Goal: Find specific page/section: Find specific page/section

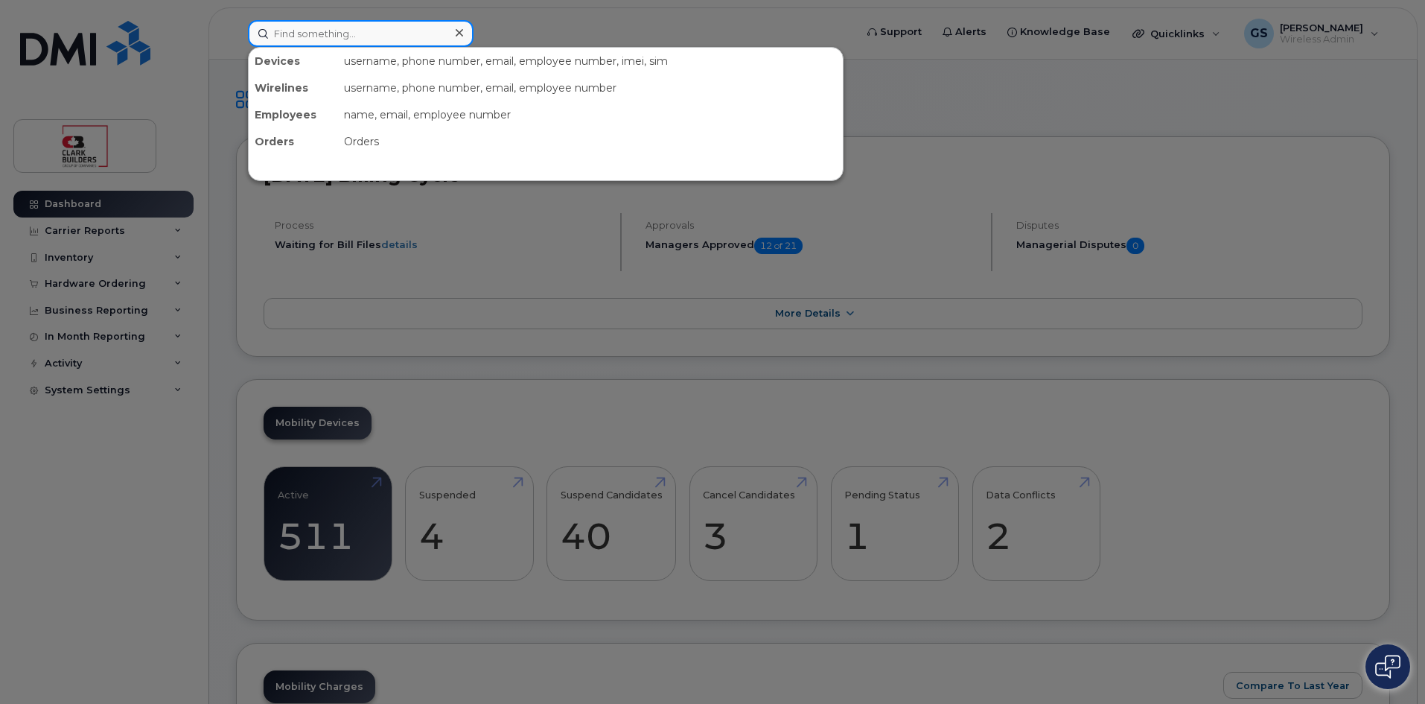
click at [327, 31] on input at bounding box center [361, 33] width 226 height 27
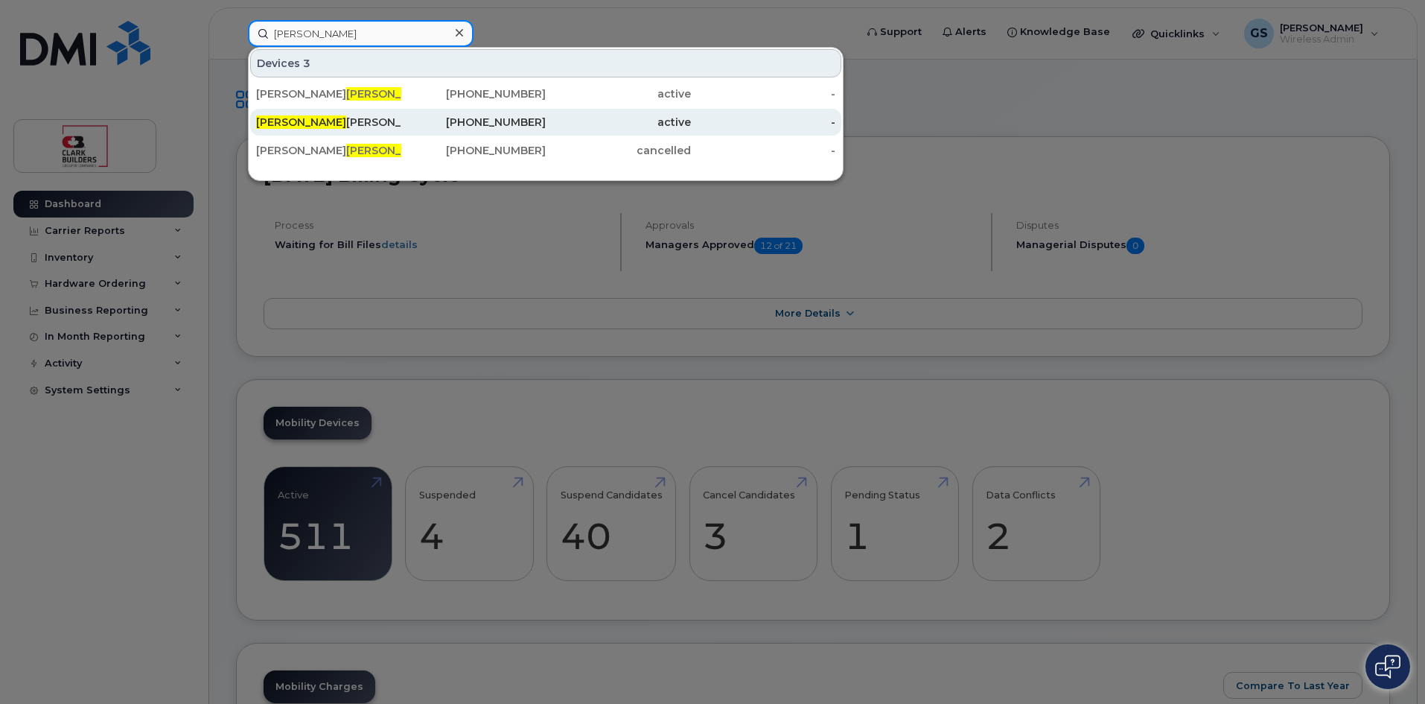
type input "gus"
click at [299, 125] on div "Gus Carvalho" at bounding box center [328, 122] width 145 height 15
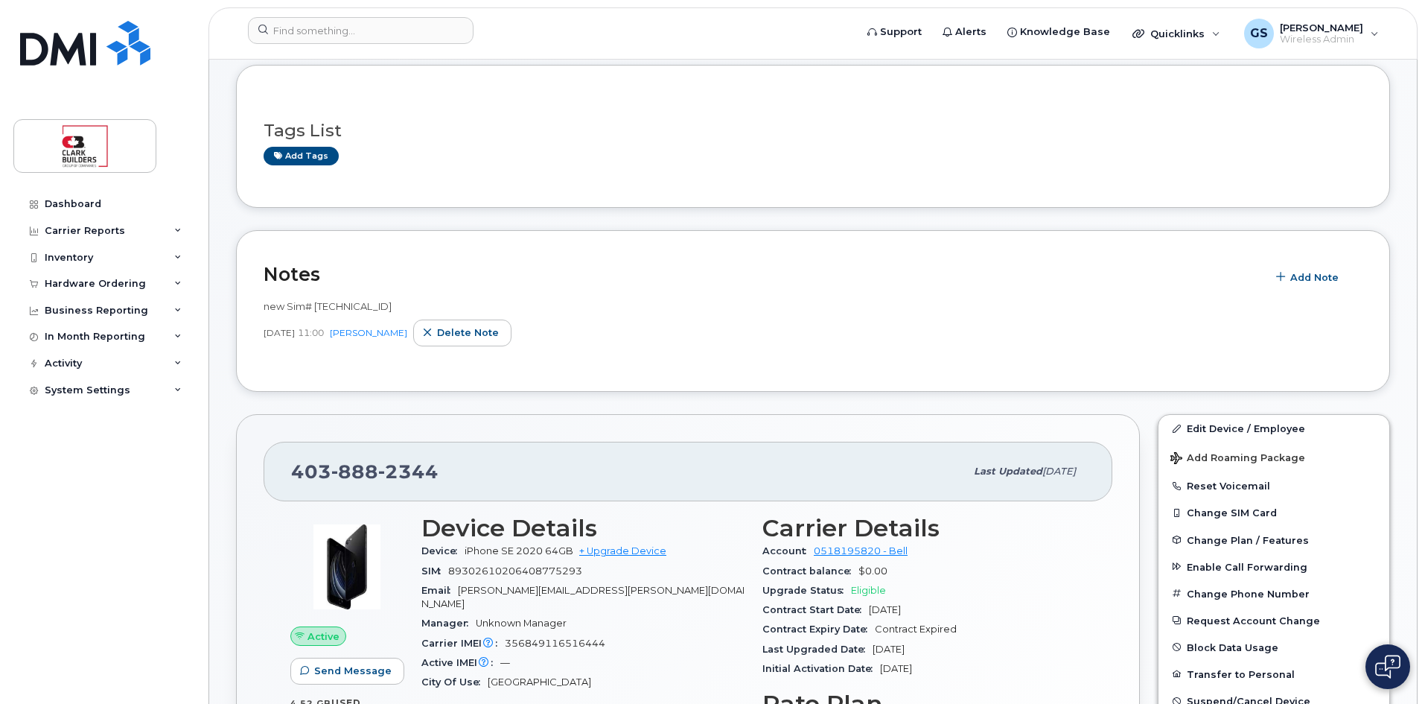
scroll to position [149, 0]
